Goal: Check status: Check status

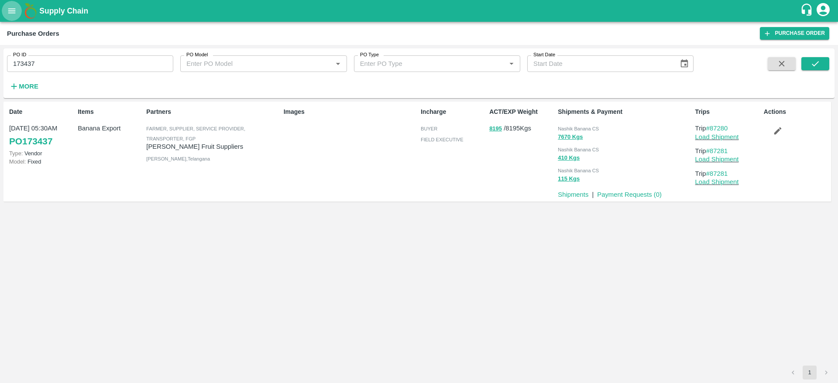
click at [15, 10] on icon "open drawer" at bounding box center [12, 11] width 10 height 10
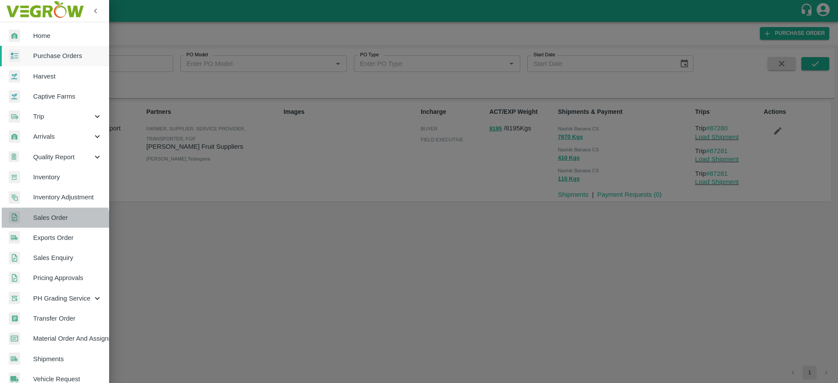
click at [50, 223] on link "Sales Order" at bounding box center [54, 218] width 109 height 20
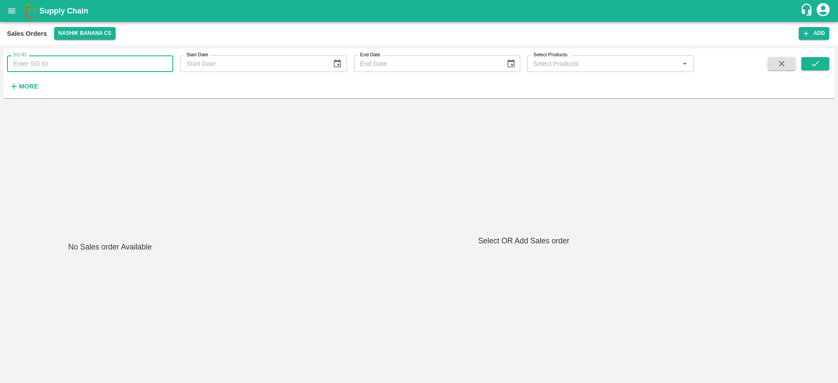
click at [113, 64] on input "SO ID" at bounding box center [90, 63] width 166 height 17
paste input "603771"
click at [817, 70] on button "submit" at bounding box center [815, 63] width 28 height 13
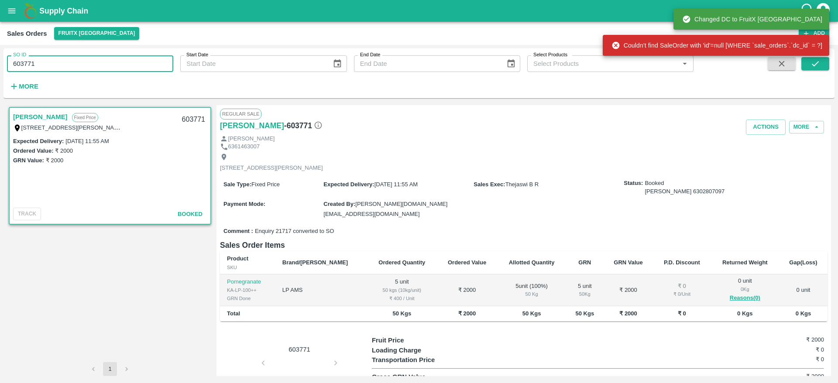
drag, startPoint x: 43, startPoint y: 59, endPoint x: 0, endPoint y: 62, distance: 42.9
click at [0, 62] on div "SO ID 603771 SO ID Start Date Start Date End Date End Date Select Products Sele…" at bounding box center [419, 214] width 838 height 338
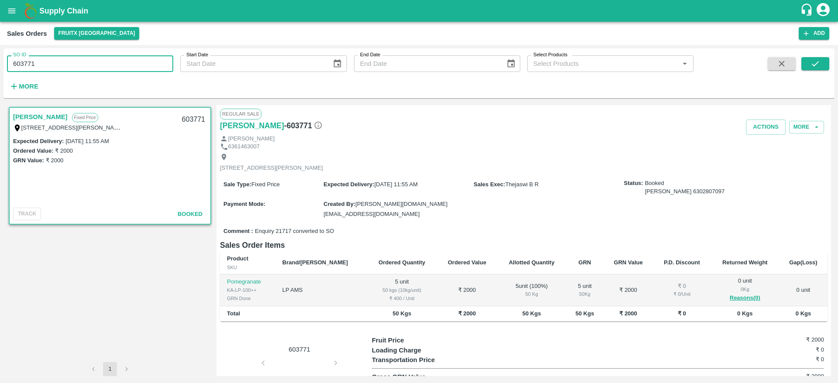
paste input "text"
click at [813, 67] on icon "submit" at bounding box center [816, 64] width 10 height 10
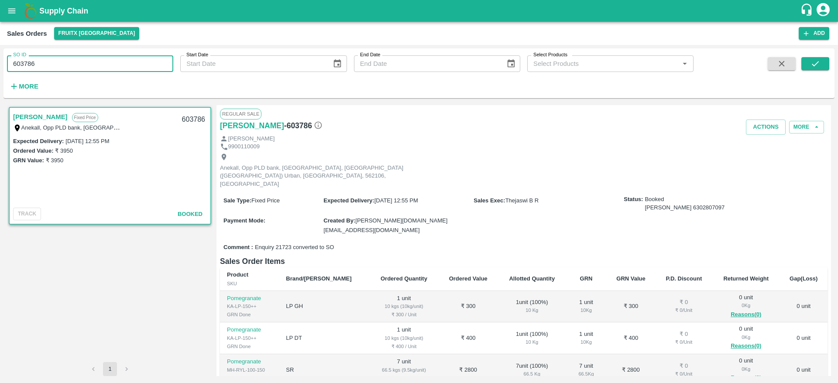
drag, startPoint x: 48, startPoint y: 72, endPoint x: 0, endPoint y: 69, distance: 48.1
click at [0, 69] on div "SO ID 603786 SO ID Start Date Start Date End Date End Date Select Products Sele…" at bounding box center [419, 214] width 838 height 338
paste input "text"
type input "603919"
click at [822, 65] on button "submit" at bounding box center [815, 63] width 28 height 13
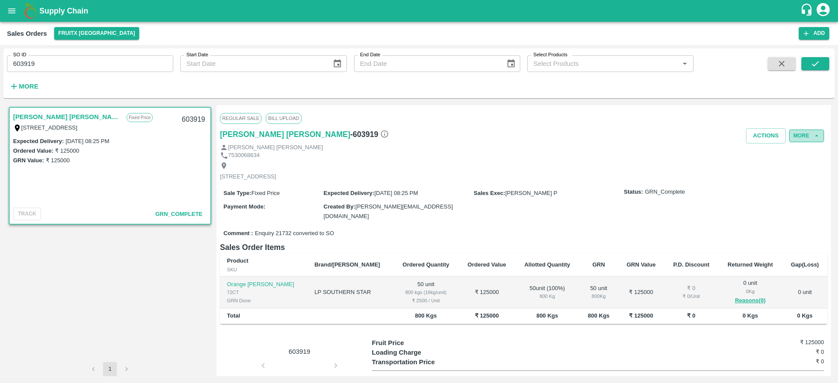
click at [804, 133] on button "More" at bounding box center [806, 136] width 35 height 13
click at [521, 183] on div "[STREET_ADDRESS]" at bounding box center [524, 171] width 608 height 23
drag, startPoint x: 53, startPoint y: 57, endPoint x: 0, endPoint y: 67, distance: 54.3
click at [0, 60] on div "SO ID 603919 SO ID Start Date Start Date End Date End Date Select Products Sele…" at bounding box center [419, 214] width 838 height 338
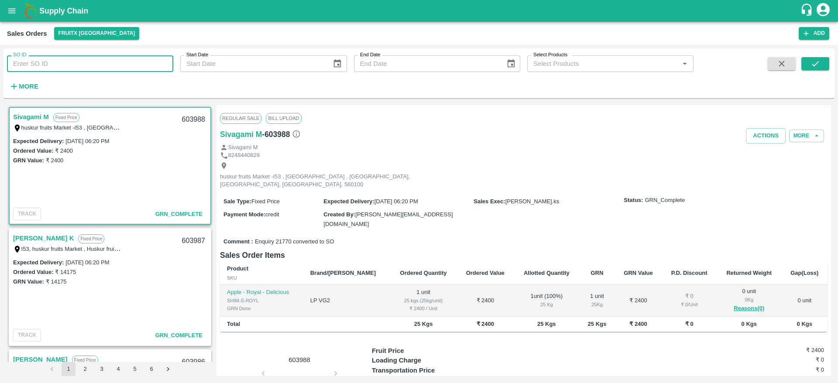
click at [68, 58] on input "SO ID" at bounding box center [90, 63] width 166 height 17
paste input "603919"
type input "603919"
click at [829, 61] on button "submit" at bounding box center [815, 63] width 28 height 13
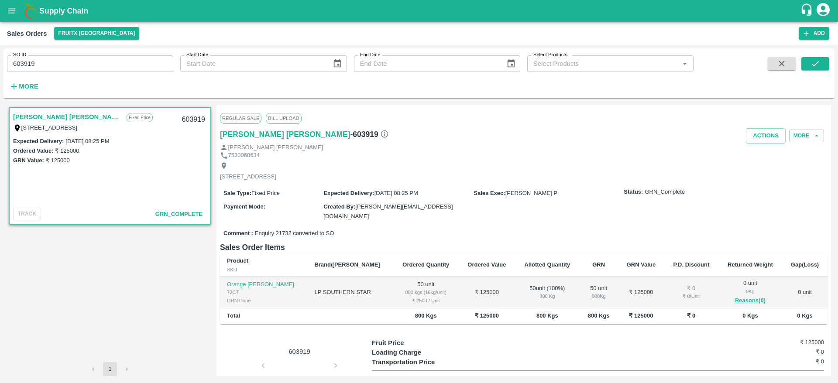
click at [59, 116] on link "[PERSON_NAME] [PERSON_NAME]" at bounding box center [67, 116] width 109 height 11
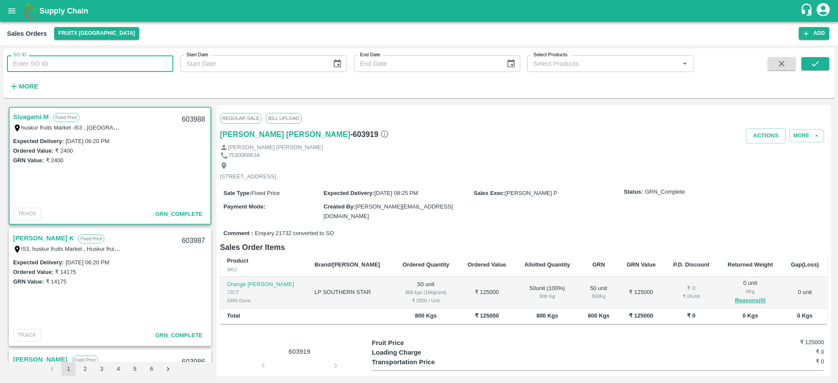
click at [102, 61] on input "SO ID" at bounding box center [90, 63] width 166 height 17
paste input "603919"
click at [814, 66] on icon "submit" at bounding box center [815, 63] width 7 height 5
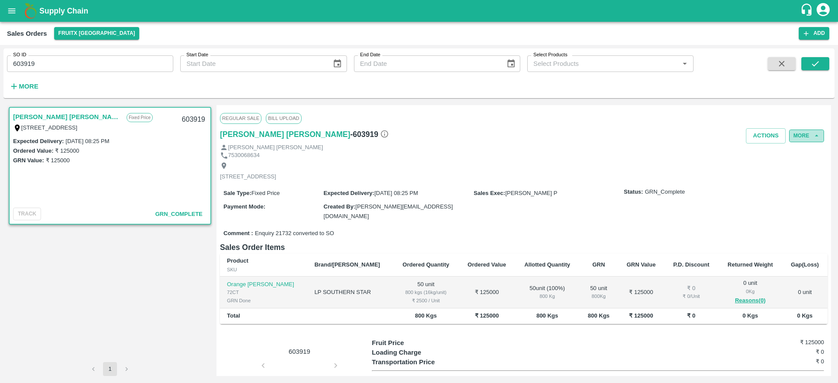
click at [807, 141] on button "More" at bounding box center [806, 136] width 35 height 13
click at [693, 153] on div "7530068634" at bounding box center [524, 155] width 608 height 8
click at [76, 73] on div "SO ID 603919 SO ID Start Date Start Date End Date End Date Select Products Sele…" at bounding box center [347, 70] width 694 height 45
click at [80, 61] on input "603919" at bounding box center [90, 63] width 166 height 17
click at [811, 61] on icon "submit" at bounding box center [816, 64] width 10 height 10
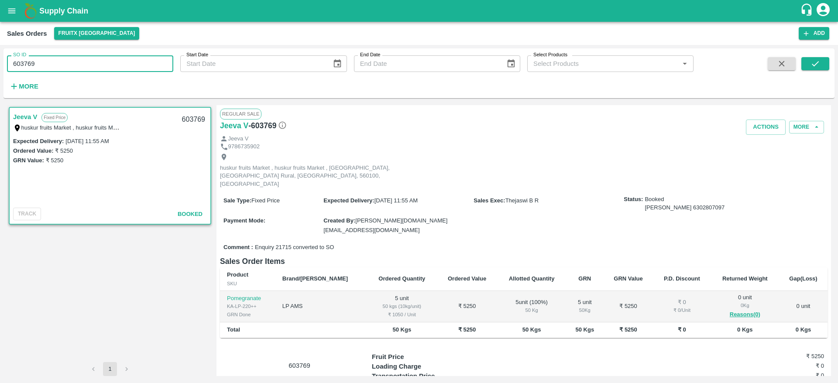
drag, startPoint x: 41, startPoint y: 64, endPoint x: 0, endPoint y: 64, distance: 41.5
click at [0, 64] on div "SO ID 603769 SO ID Start Date Start Date End Date End Date Select Products Sele…" at bounding box center [419, 214] width 838 height 338
paste input "text"
click at [808, 58] on button "submit" at bounding box center [815, 63] width 28 height 13
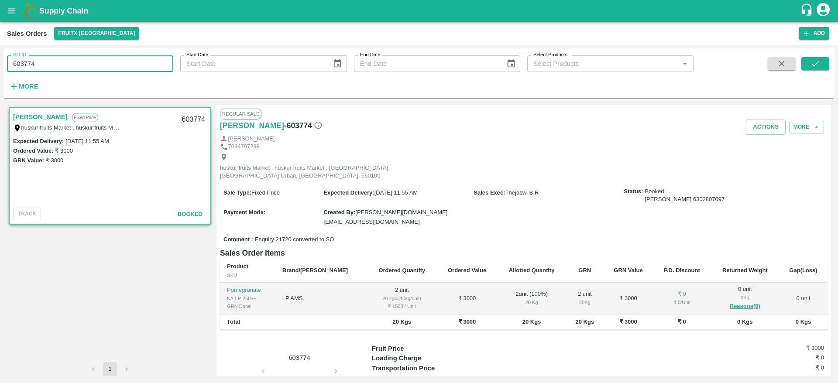
drag, startPoint x: 46, startPoint y: 62, endPoint x: 9, endPoint y: 66, distance: 36.9
click at [9, 66] on input "603774" at bounding box center [90, 63] width 166 height 17
paste input "text"
click at [813, 64] on icon "submit" at bounding box center [815, 63] width 7 height 5
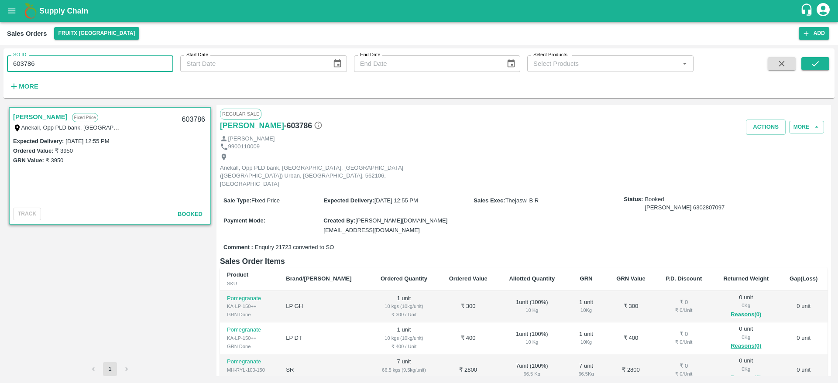
drag, startPoint x: 43, startPoint y: 66, endPoint x: 0, endPoint y: 62, distance: 43.0
click at [0, 62] on div "SO ID 603786 SO ID Start Date Start Date End Date End Date Select Products Sele…" at bounding box center [419, 214] width 838 height 338
paste input "text"
click at [815, 62] on icon "submit" at bounding box center [816, 64] width 10 height 10
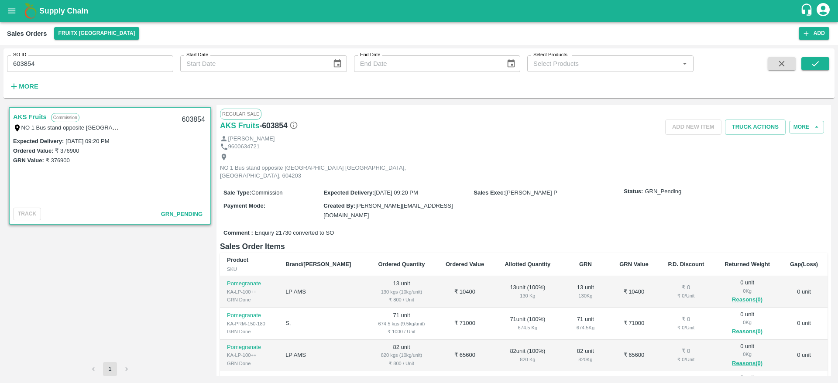
click at [41, 118] on link "AKS Fruits" at bounding box center [30, 116] width 34 height 11
drag, startPoint x: 46, startPoint y: 60, endPoint x: 9, endPoint y: 69, distance: 37.7
click at [9, 69] on input "603854" at bounding box center [90, 63] width 166 height 17
paste input "text"
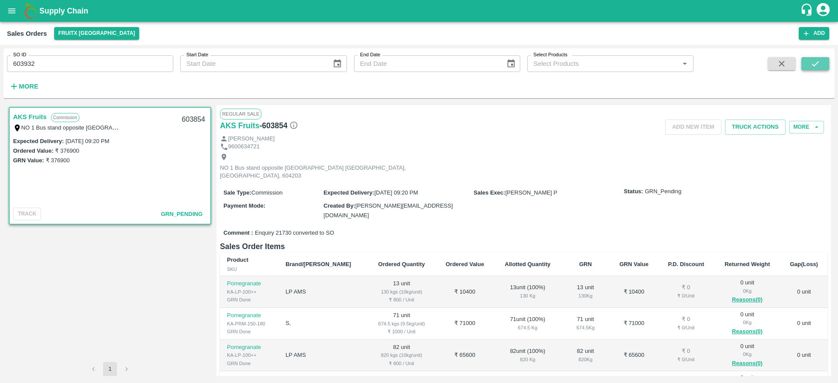
click at [821, 62] on button "submit" at bounding box center [815, 63] width 28 height 13
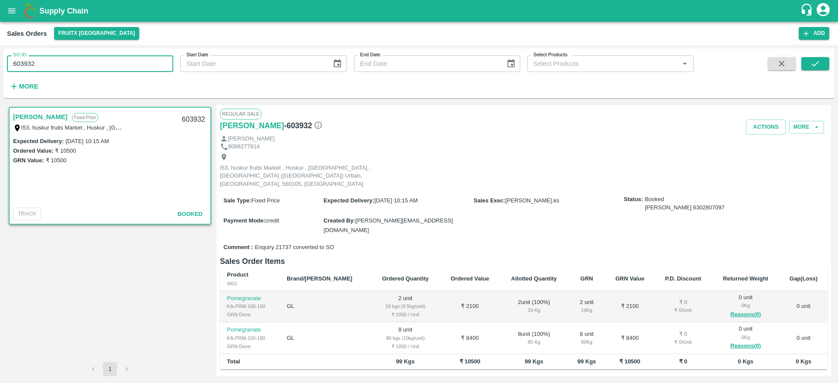
drag, startPoint x: 42, startPoint y: 67, endPoint x: 11, endPoint y: 61, distance: 32.0
click at [11, 61] on input "603932" at bounding box center [90, 63] width 166 height 17
paste input "text"
click at [813, 55] on div "SO ID 603934 SO ID Start Date Start Date End Date End Date Select Products Sele…" at bounding box center [418, 73] width 831 height 43
click at [812, 59] on icon "submit" at bounding box center [816, 64] width 10 height 10
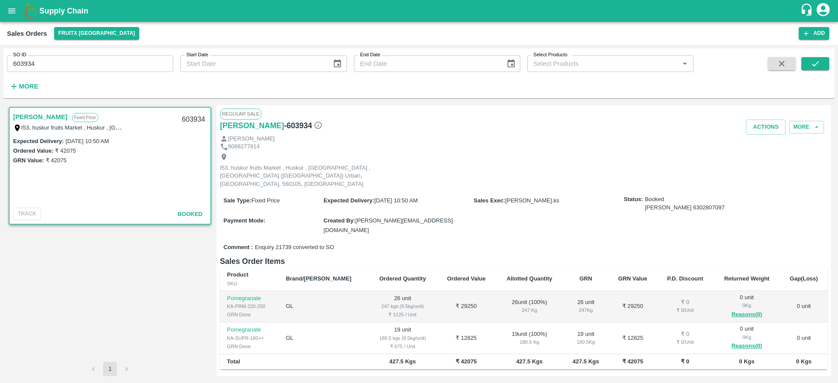
click at [31, 123] on div "I53, huskur fruits Market , Huskur , Banglore , Bengaluru (Bangalore) Urban, Ka…" at bounding box center [67, 128] width 109 height 10
click at [31, 119] on link "Imran M" at bounding box center [40, 116] width 55 height 11
drag, startPoint x: 48, startPoint y: 66, endPoint x: 10, endPoint y: 67, distance: 37.6
click at [10, 67] on input "603934" at bounding box center [90, 63] width 166 height 17
paste input "text"
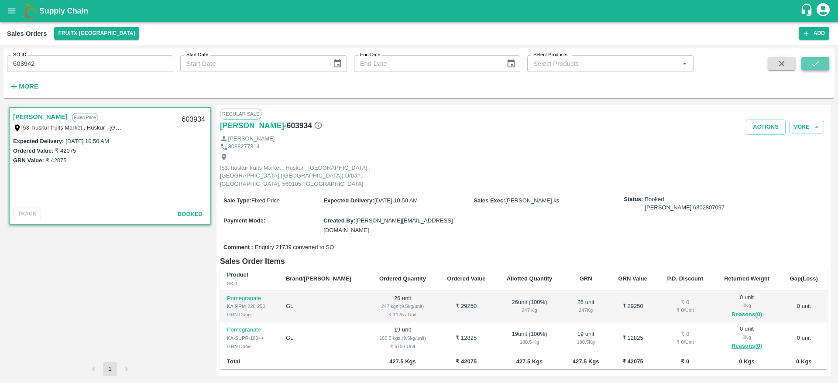
click at [805, 62] on button "submit" at bounding box center [815, 63] width 28 height 13
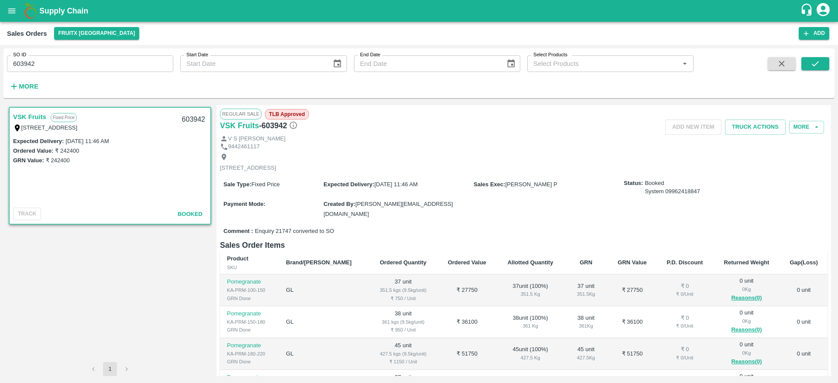
click at [35, 116] on link "VSK Fruits" at bounding box center [29, 116] width 33 height 11
click at [477, 211] on div "Sale Type : Fixed Price Expected Delivery : 03 Sep 2025, 11:46 AM Sales Exec : …" at bounding box center [524, 199] width 608 height 50
drag, startPoint x: 252, startPoint y: 230, endPoint x: 342, endPoint y: 243, distance: 90.9
click at [342, 243] on div "Regular Sale TLB Approved VSK Fruits - 603942 Add NEW ITEM Truck Actions More V…" at bounding box center [524, 240] width 615 height 271
click at [342, 243] on h6 "Sales Order Items" at bounding box center [524, 245] width 608 height 12
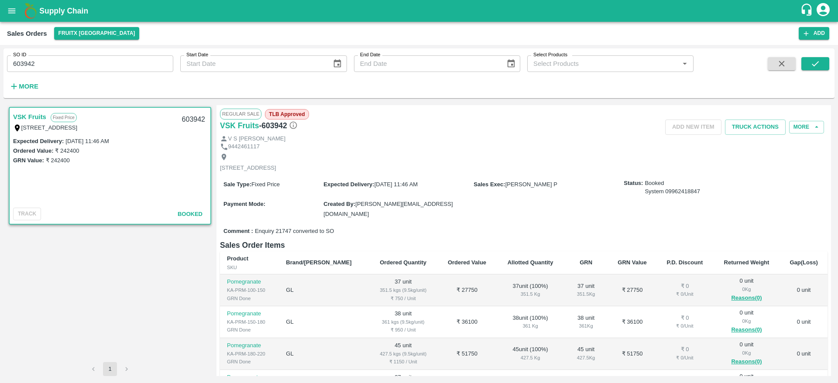
drag, startPoint x: 219, startPoint y: 163, endPoint x: 290, endPoint y: 176, distance: 72.7
click at [290, 176] on div "Regular Sale TLB Approved VSK Fruits - 603942 Add NEW ITEM Truck Actions More V…" at bounding box center [524, 240] width 615 height 271
click at [298, 186] on div "Sale Type : Fixed Price Expected Delivery : 03 Sep 2025, 11:46 AM Sales Exec : …" at bounding box center [524, 199] width 608 height 50
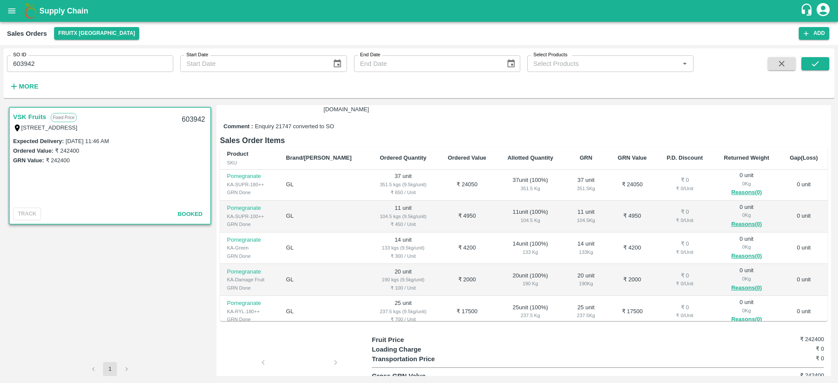
scroll to position [233, 0]
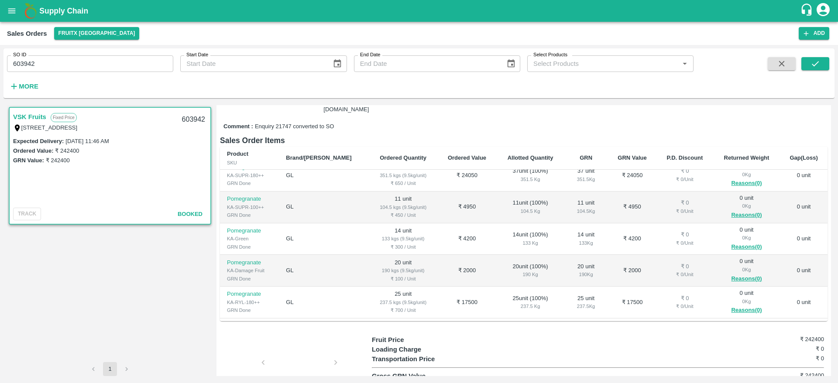
drag, startPoint x: 359, startPoint y: 230, endPoint x: 523, endPoint y: 304, distance: 179.4
click at [523, 304] on tbody "Pomegranate KA-PRM-100-150 GRN Done GL 37 unit 351.5 kgs (9.5kg/unit) ₹ 750 / U…" at bounding box center [524, 128] width 608 height 382
click at [512, 341] on div "Fruit Price ₹ 242400" at bounding box center [598, 340] width 452 height 10
drag, startPoint x: 38, startPoint y: 62, endPoint x: 9, endPoint y: 67, distance: 28.9
click at [9, 67] on input "603942" at bounding box center [90, 63] width 166 height 17
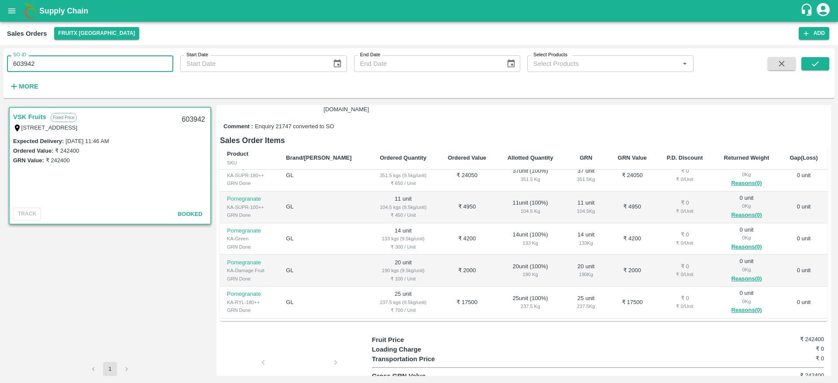
paste input "text"
type input "603959"
click at [811, 62] on icon "submit" at bounding box center [816, 64] width 10 height 10
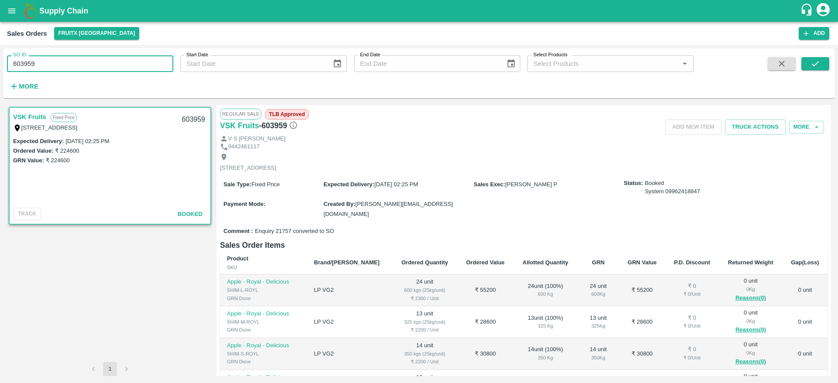
drag, startPoint x: 48, startPoint y: 62, endPoint x: 0, endPoint y: 70, distance: 48.2
click at [0, 70] on div "SO ID 603959 SO ID Start Date Start Date End Date End Date Select Products Sele…" at bounding box center [419, 214] width 838 height 338
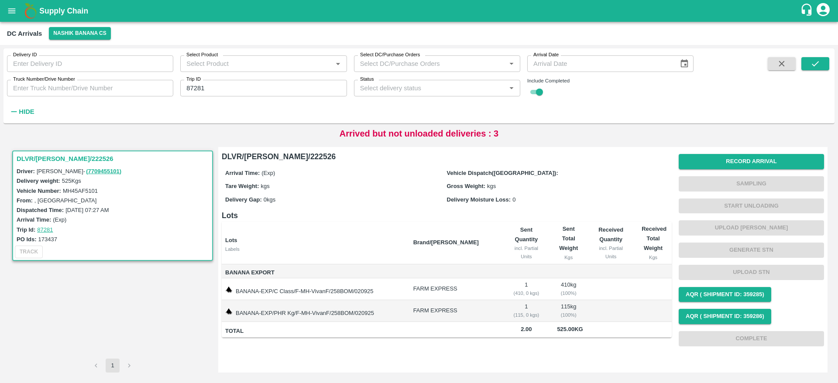
scroll to position [1107, 0]
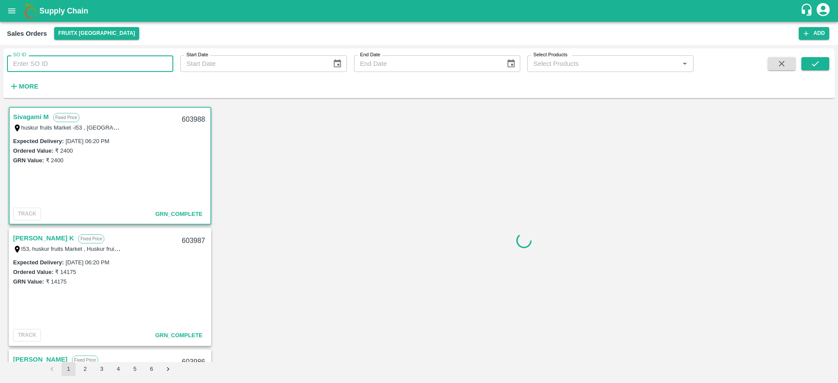
click at [84, 69] on input "SO ID" at bounding box center [90, 63] width 166 height 17
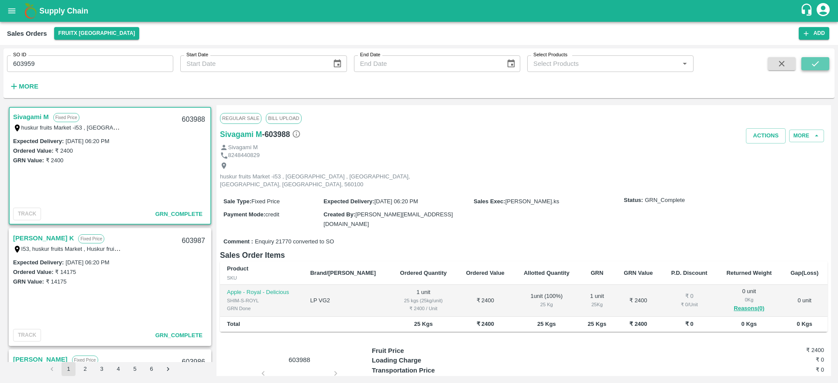
click at [822, 69] on button "submit" at bounding box center [815, 63] width 28 height 13
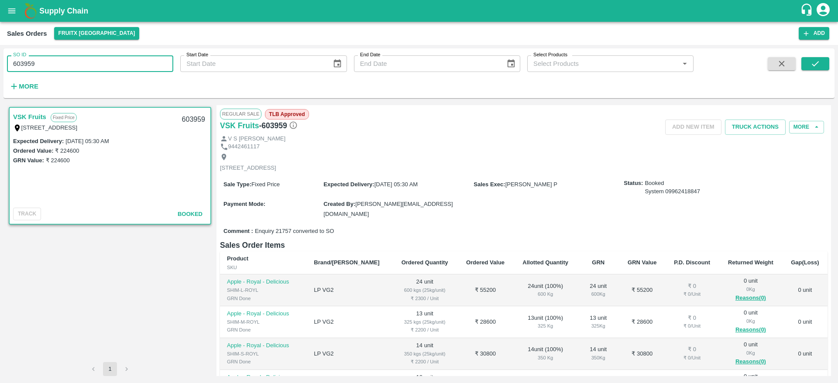
drag, startPoint x: 48, startPoint y: 63, endPoint x: 0, endPoint y: 70, distance: 48.5
click at [0, 70] on div "SO ID 603959 SO ID Start Date Start Date End Date End Date Select Products Sele…" at bounding box center [419, 214] width 838 height 338
paste input "35"
click at [815, 65] on icon "submit" at bounding box center [816, 64] width 10 height 10
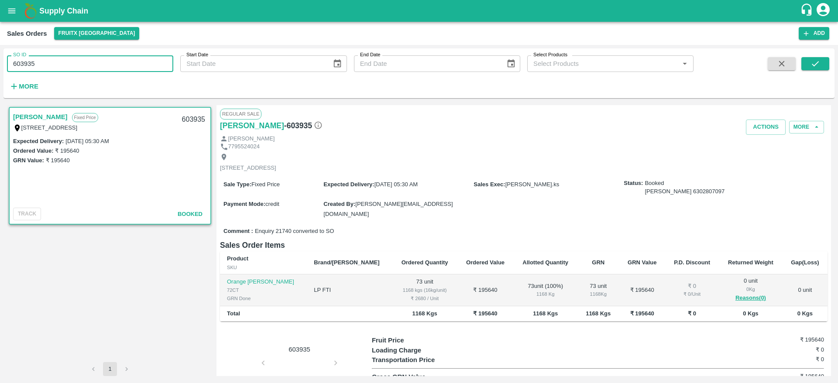
drag, startPoint x: 32, startPoint y: 62, endPoint x: 0, endPoint y: 63, distance: 31.9
click at [0, 63] on div "SO ID 603935 SO ID Start Date Start Date End Date End Date Select Products Sele…" at bounding box center [419, 214] width 838 height 338
click at [41, 64] on input "603935" at bounding box center [90, 63] width 166 height 17
drag, startPoint x: 41, startPoint y: 64, endPoint x: 0, endPoint y: 68, distance: 41.7
click at [0, 68] on div "SO ID 603935 SO ID Start Date Start Date End Date End Date Select Products Sele…" at bounding box center [419, 214] width 838 height 338
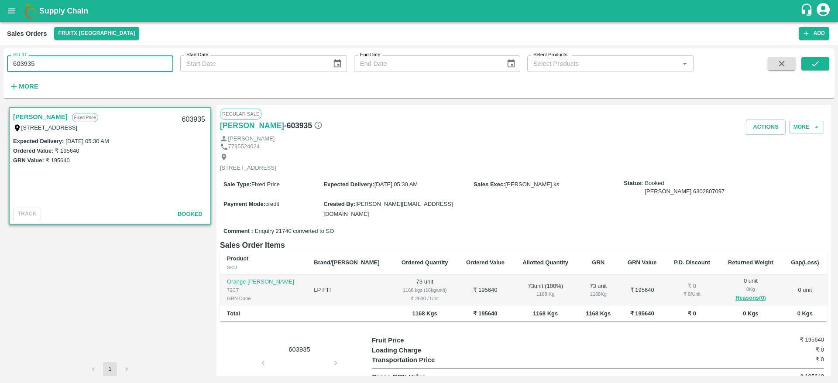
paste input "text"
click at [815, 62] on icon "submit" at bounding box center [816, 64] width 10 height 10
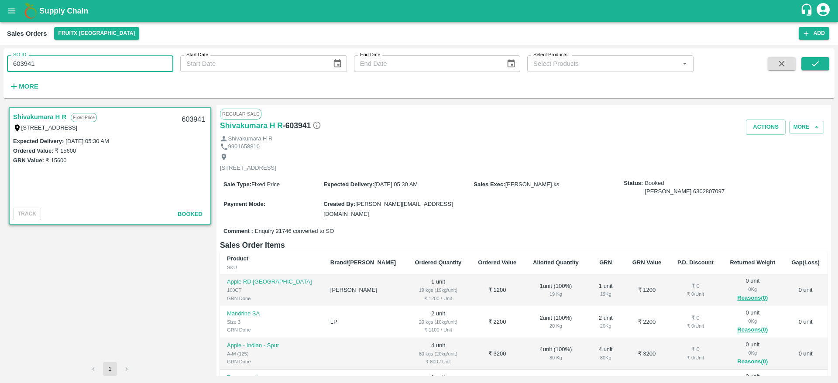
drag, startPoint x: 38, startPoint y: 63, endPoint x: 0, endPoint y: 64, distance: 37.6
click at [0, 64] on div "SO ID 603941 SO ID Start Date Start Date End Date End Date Select Products Sele…" at bounding box center [419, 214] width 838 height 338
paste input "text"
click at [808, 59] on button "submit" at bounding box center [815, 63] width 28 height 13
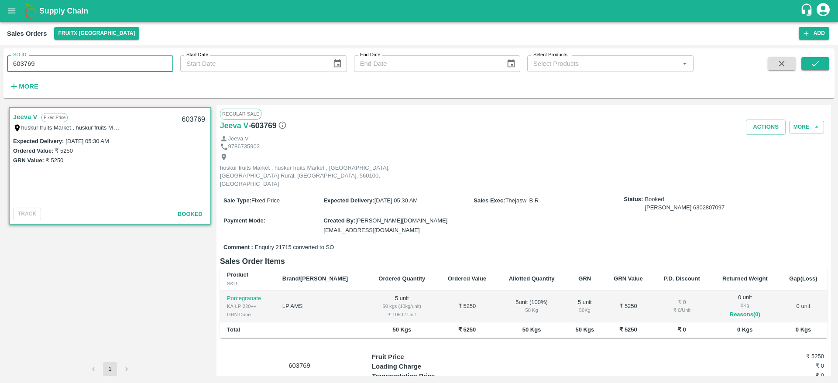
click at [56, 69] on input "603769" at bounding box center [90, 63] width 166 height 17
type input "603825"
click at [810, 63] on button "submit" at bounding box center [815, 63] width 28 height 13
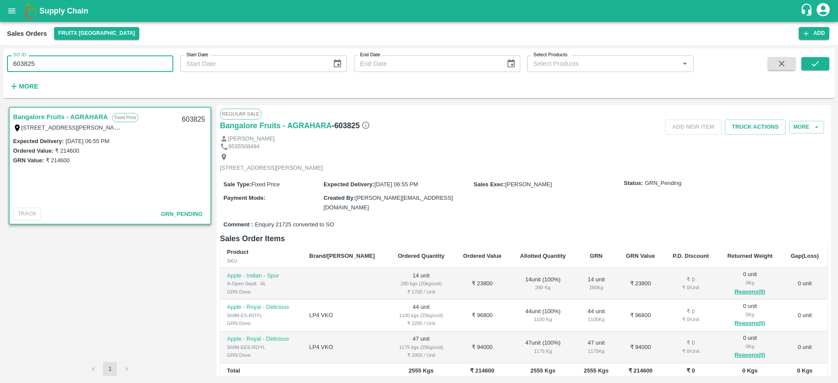
click at [47, 58] on input "603825" at bounding box center [90, 63] width 166 height 17
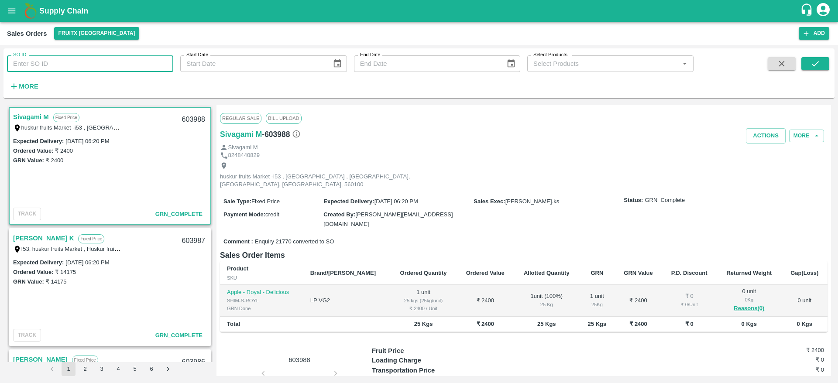
click at [106, 60] on input "SO ID" at bounding box center [90, 63] width 166 height 17
paste input "603825"
type input "603825"
click at [815, 65] on icon "submit" at bounding box center [815, 63] width 7 height 5
